Goal: Navigation & Orientation: Go to known website

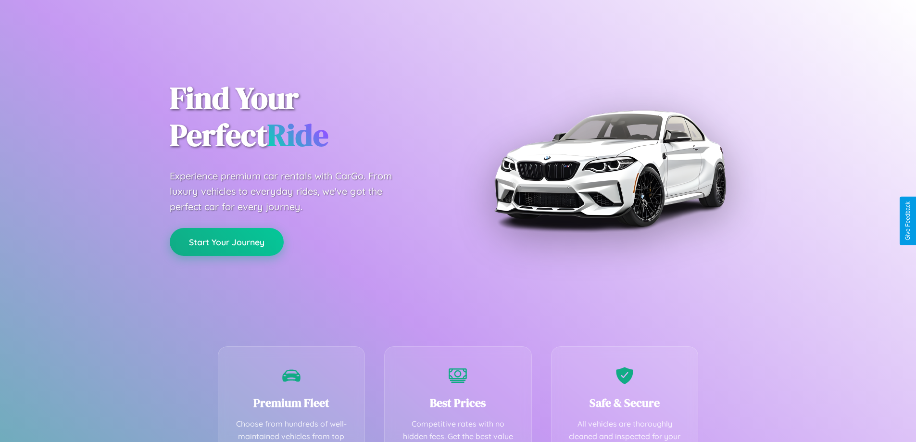
click at [226, 242] on button "Start Your Journey" at bounding box center [227, 242] width 114 height 28
click at [226, 241] on button "Start Your Journey" at bounding box center [227, 242] width 114 height 28
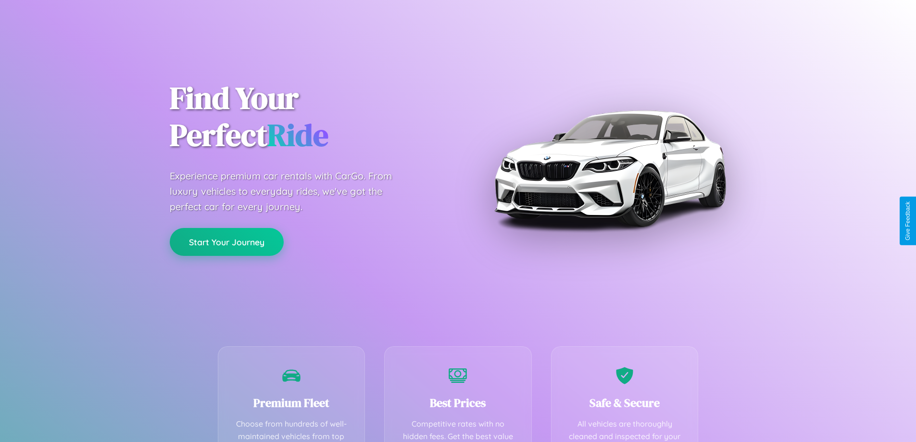
click at [226, 241] on button "Start Your Journey" at bounding box center [227, 242] width 114 height 28
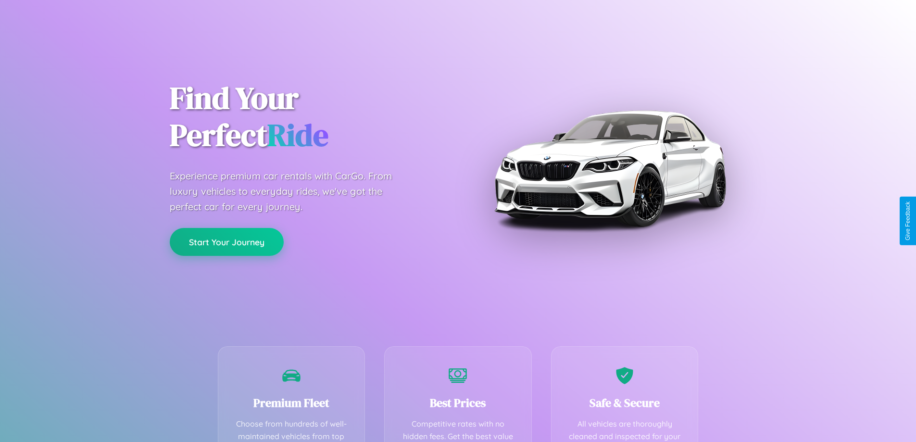
click at [226, 241] on button "Start Your Journey" at bounding box center [227, 242] width 114 height 28
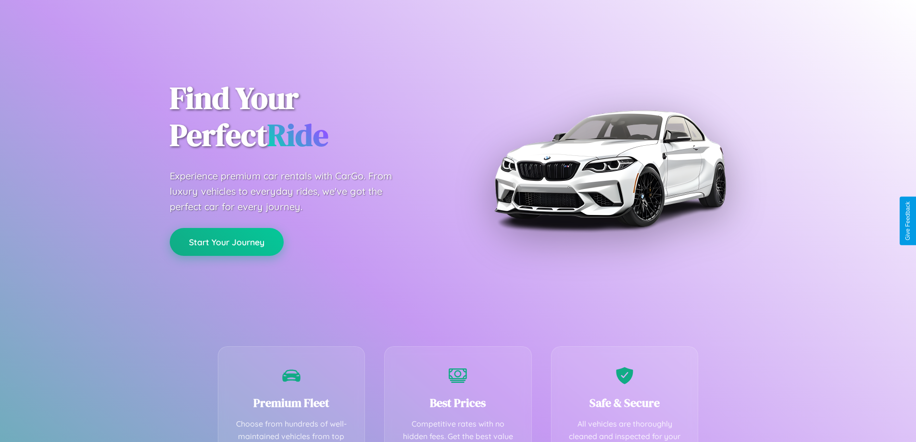
click at [226, 241] on button "Start Your Journey" at bounding box center [227, 242] width 114 height 28
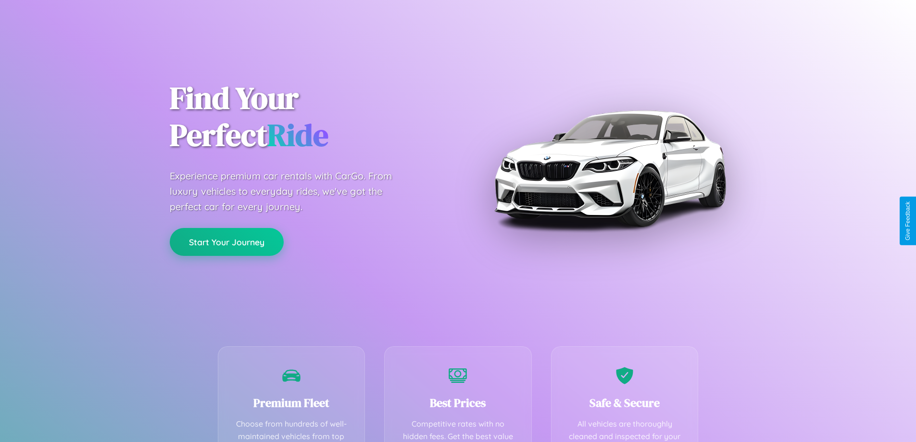
click at [226, 241] on button "Start Your Journey" at bounding box center [227, 242] width 114 height 28
